Goal: Task Accomplishment & Management: Complete application form

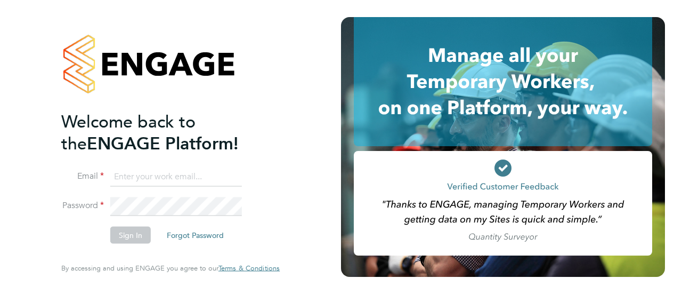
type input "Gianni.bernardi@uk.g4s.com"
click at [126, 236] on button "Sign In" at bounding box center [130, 235] width 41 height 17
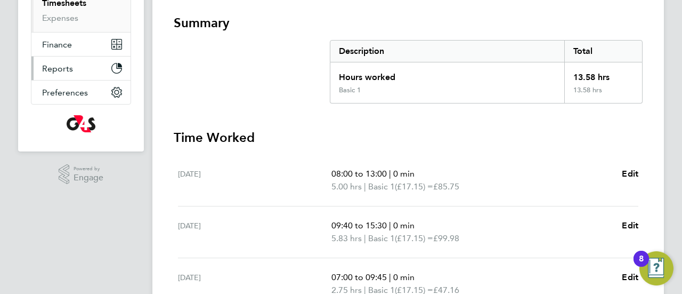
scroll to position [249, 0]
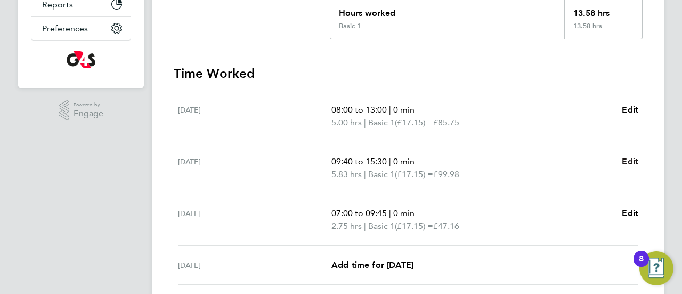
click at [632, 164] on span "Edit" at bounding box center [630, 161] width 17 height 10
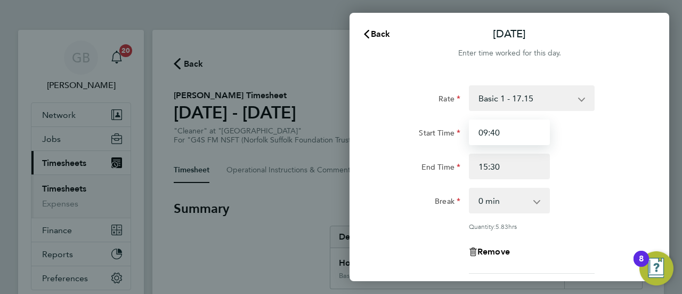
click at [497, 132] on input "09:40" at bounding box center [509, 132] width 81 height 26
type input "09:45"
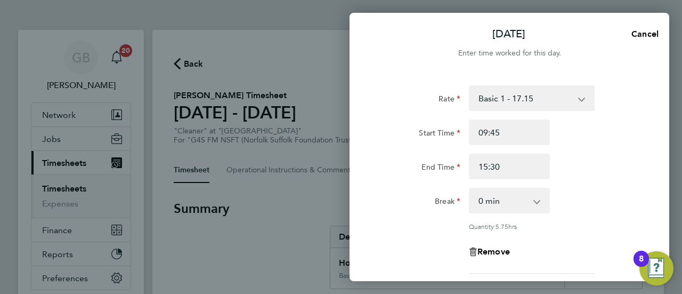
click at [638, 179] on div "End Time 15:30" at bounding box center [509, 167] width 269 height 26
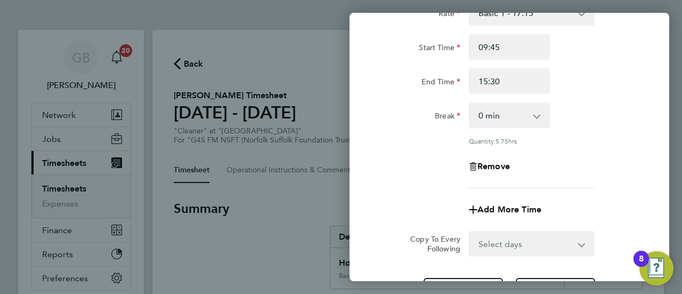
scroll to position [171, 0]
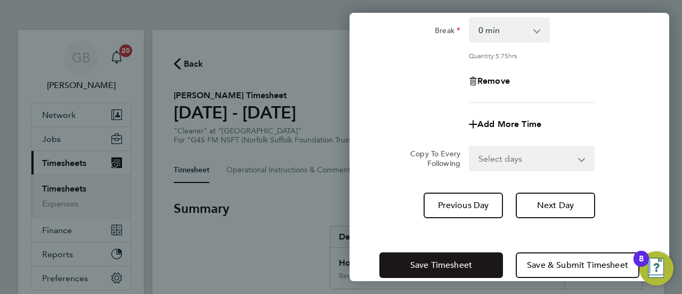
click at [444, 265] on span "Save Timesheet" at bounding box center [442, 265] width 62 height 11
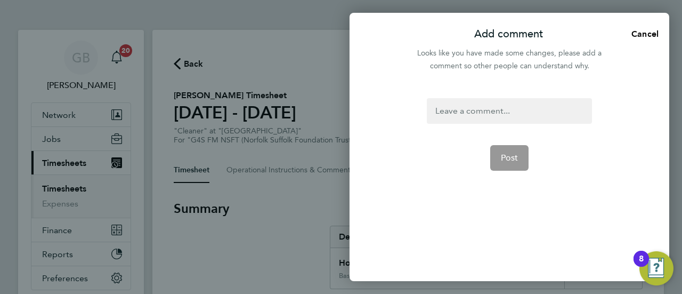
click at [506, 114] on div at bounding box center [509, 111] width 165 height 26
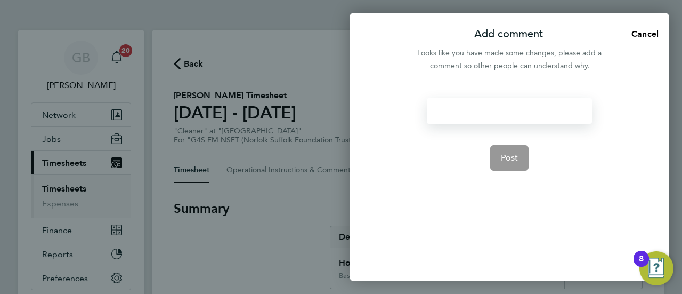
click at [506, 114] on div at bounding box center [509, 111] width 165 height 26
click at [516, 159] on span "Post" at bounding box center [510, 157] width 18 height 11
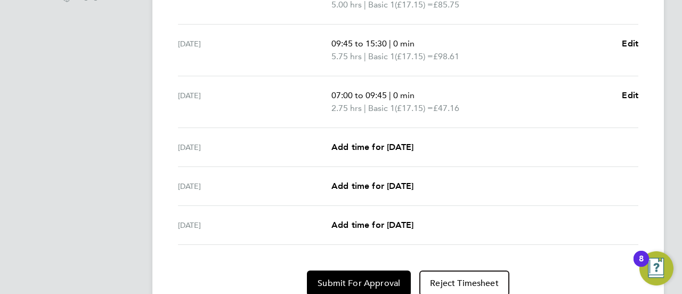
scroll to position [410, 0]
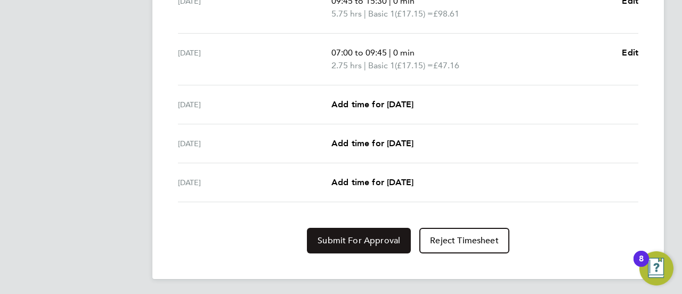
click at [360, 247] on button "Submit For Approval" at bounding box center [359, 241] width 104 height 26
click at [351, 238] on span "Approve Timesheet" at bounding box center [359, 240] width 78 height 11
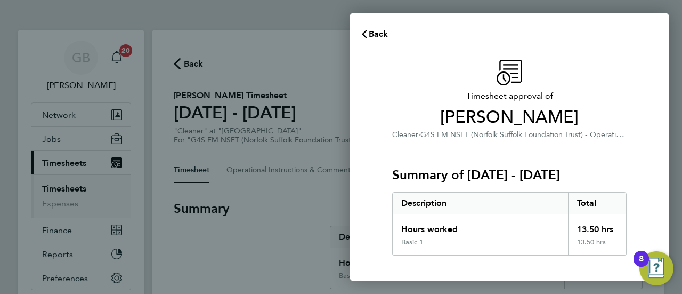
click at [396, 228] on div "Hours worked" at bounding box center [480, 225] width 175 height 23
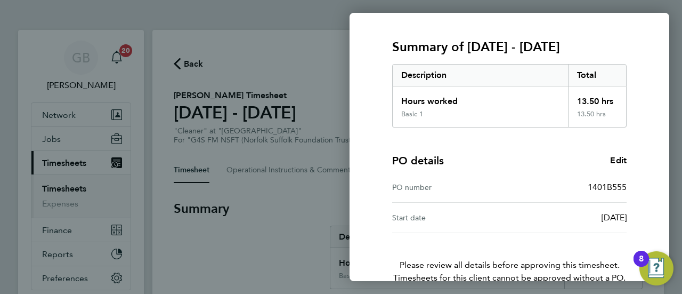
scroll to position [186, 0]
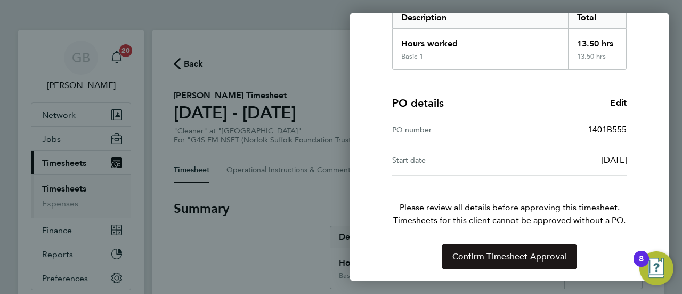
click at [521, 256] on span "Confirm Timesheet Approval" at bounding box center [510, 256] width 114 height 11
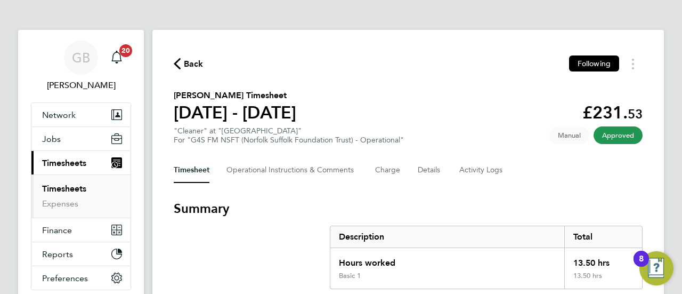
click at [61, 188] on link "Timesheets" at bounding box center [64, 188] width 44 height 10
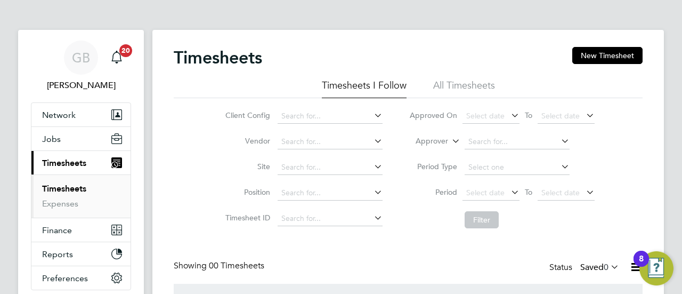
click at [205, 188] on div "Client Config Vendor Site Position Timesheet ID Approved On Select date To Sele…" at bounding box center [408, 165] width 469 height 135
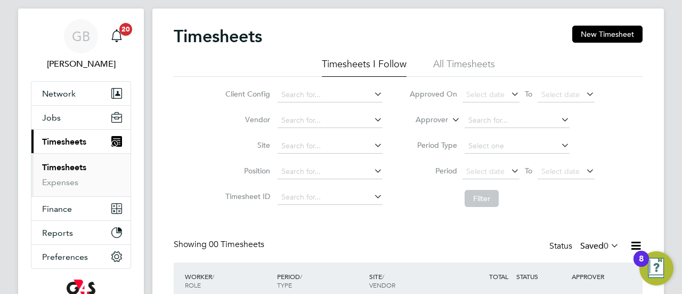
scroll to position [114, 0]
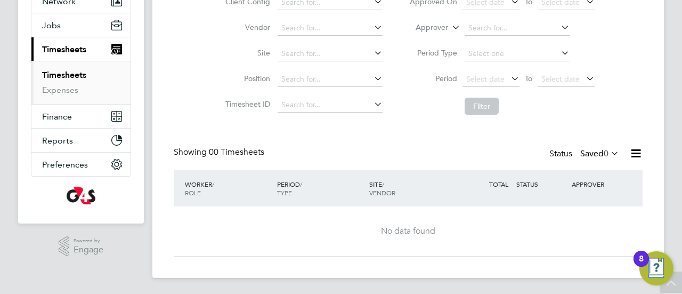
click at [609, 156] on icon at bounding box center [609, 153] width 0 height 15
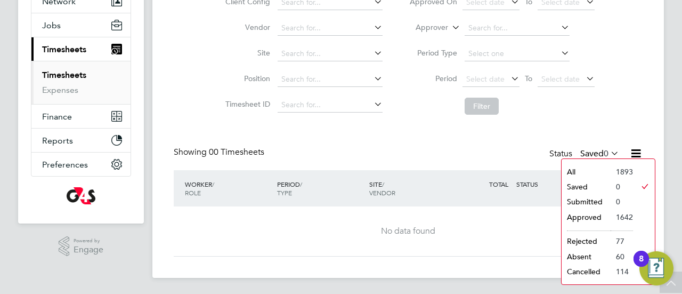
click at [582, 201] on li "Submitted" at bounding box center [586, 201] width 49 height 15
